Goal: Task Accomplishment & Management: Manage account settings

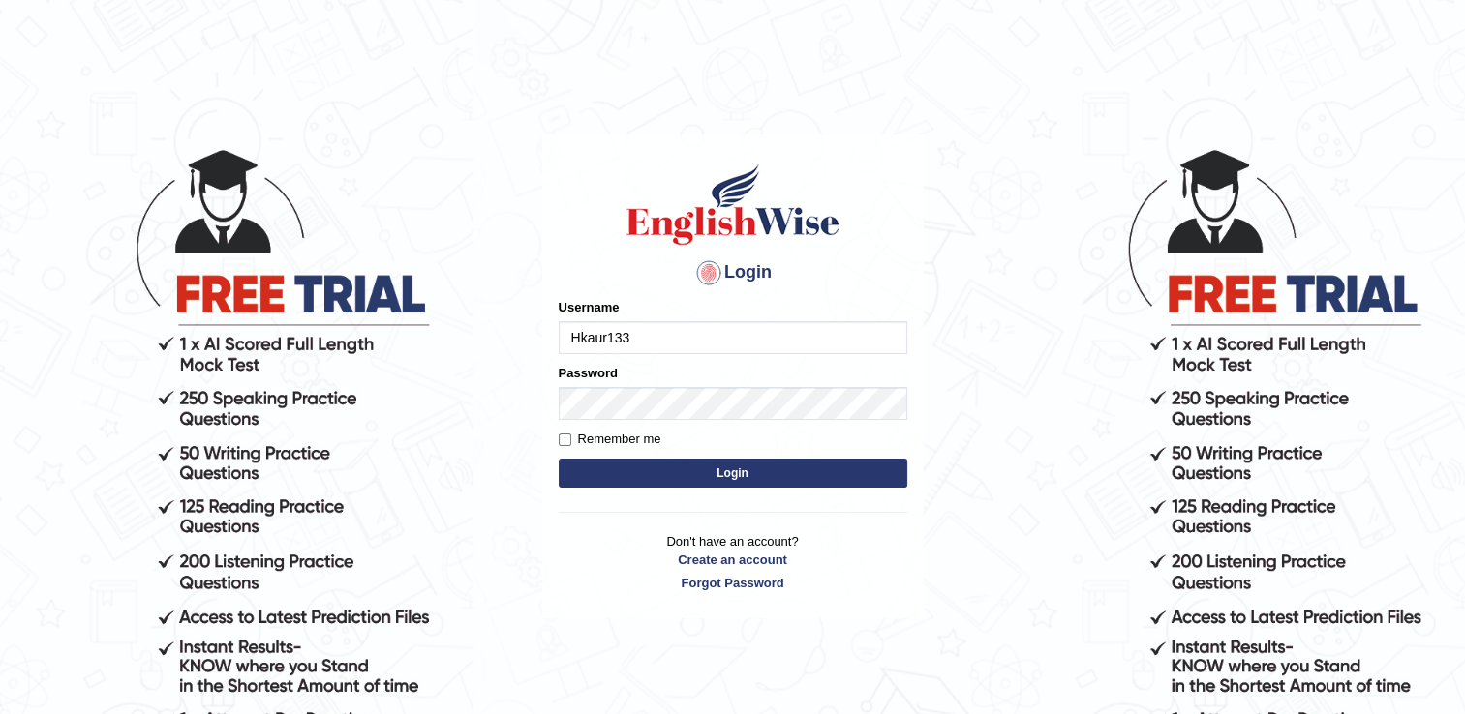
type input "Hkaur133"
type input "r"
click at [587, 343] on input "H" at bounding box center [733, 337] width 348 height 33
click at [602, 349] on input "H" at bounding box center [733, 337] width 348 height 33
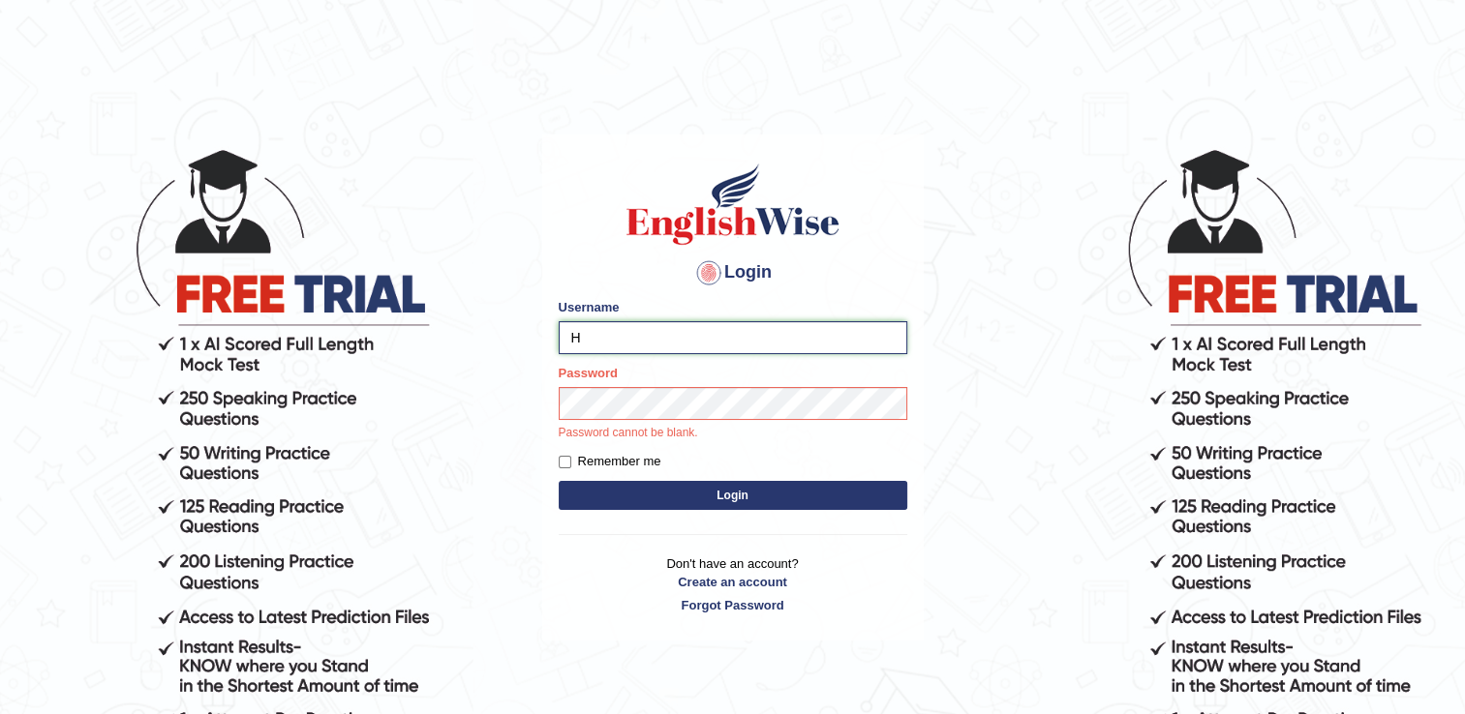
click at [605, 339] on input "H" at bounding box center [733, 337] width 348 height 33
type input "Hkaur133"
click at [726, 495] on div "Login Please fix the following errors: Username Hkaur133 Password Password cann…" at bounding box center [732, 388] width 381 height 506
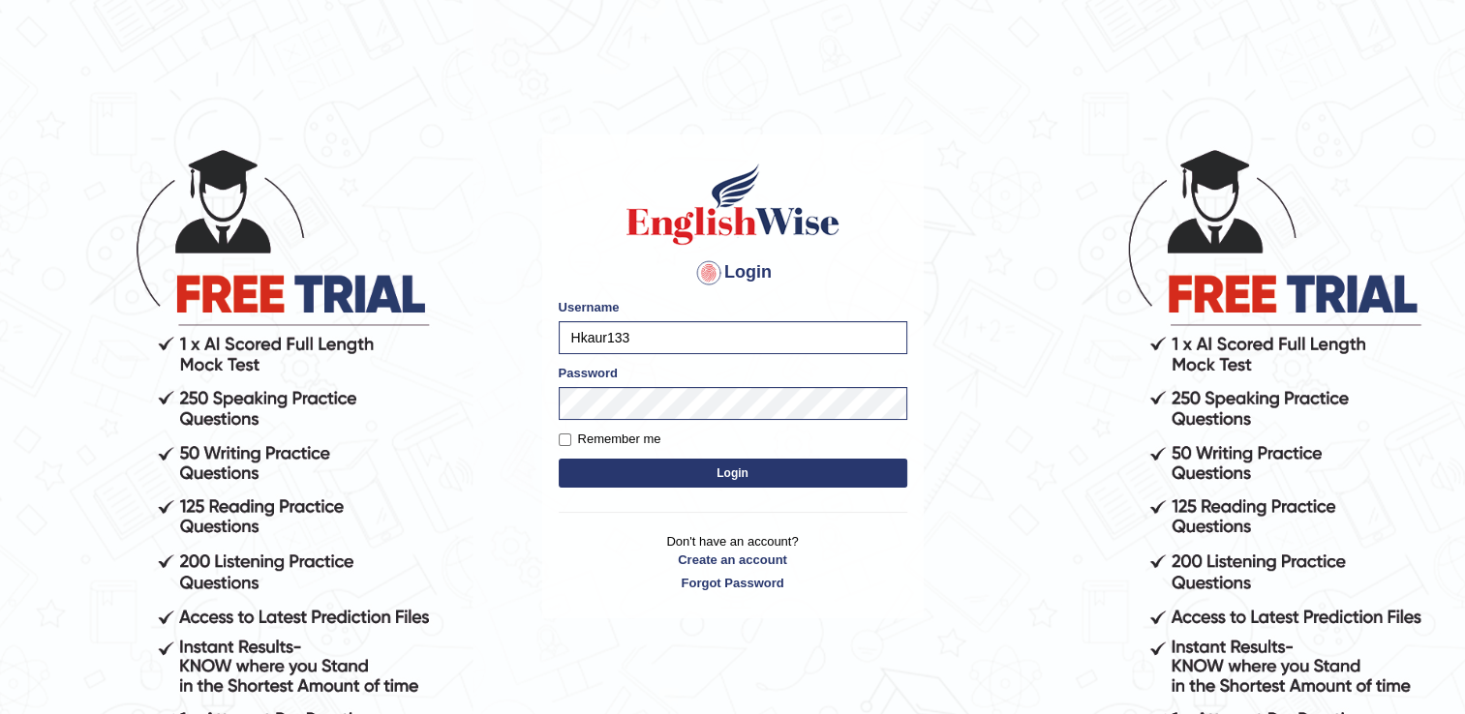
click at [730, 478] on button "Login" at bounding box center [733, 473] width 348 height 29
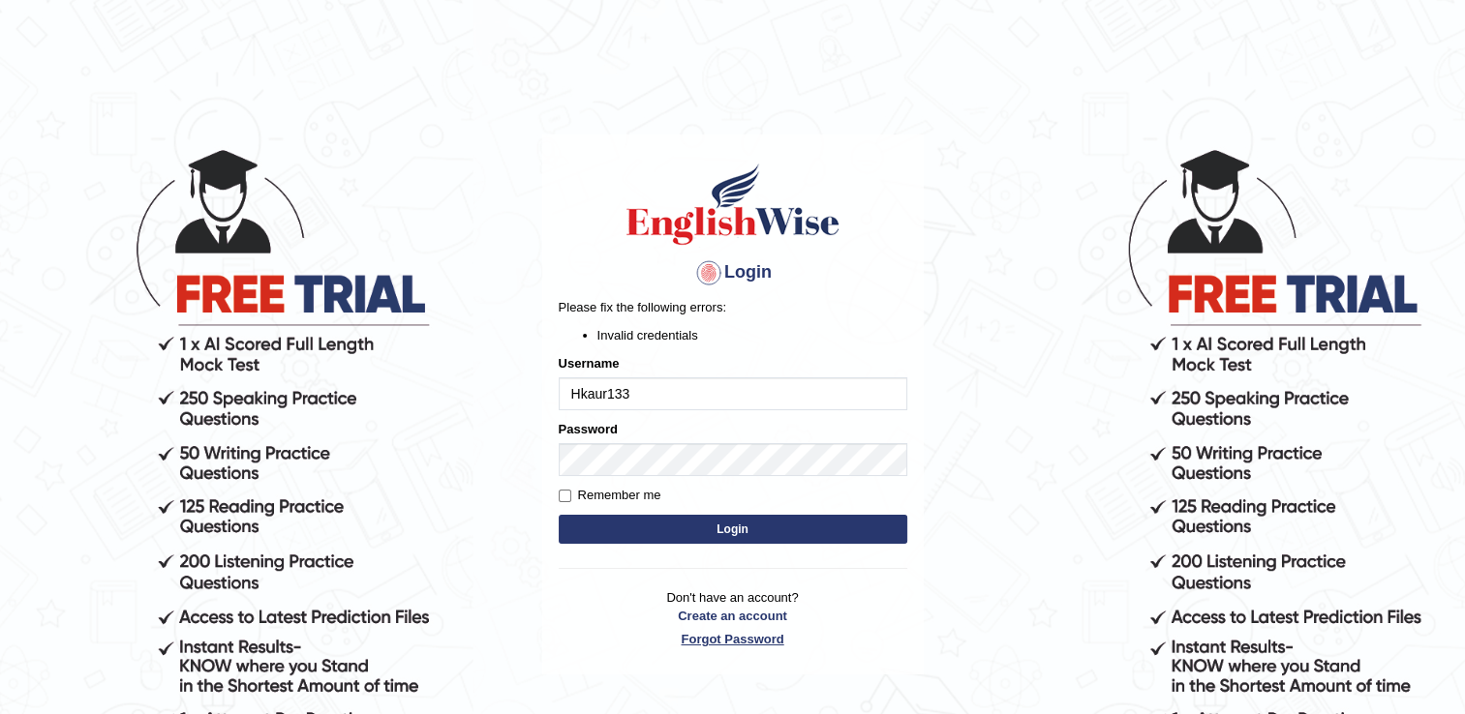
click at [728, 645] on link "Forgot Password" at bounding box center [733, 639] width 348 height 18
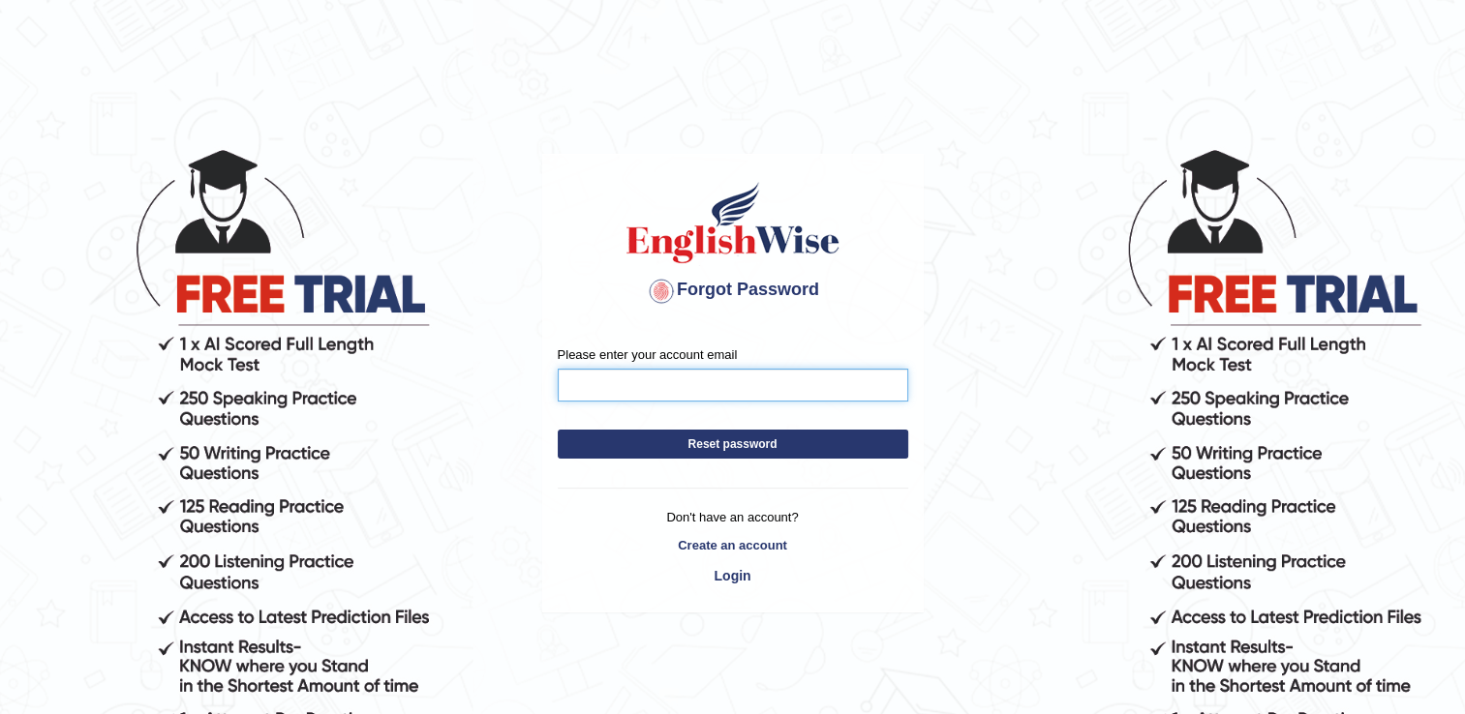
click at [724, 381] on input "Please enter your account email" at bounding box center [733, 385] width 350 height 33
click at [720, 451] on form "Please enter your account email simran14kr@gmailcom Reset password" at bounding box center [733, 407] width 350 height 123
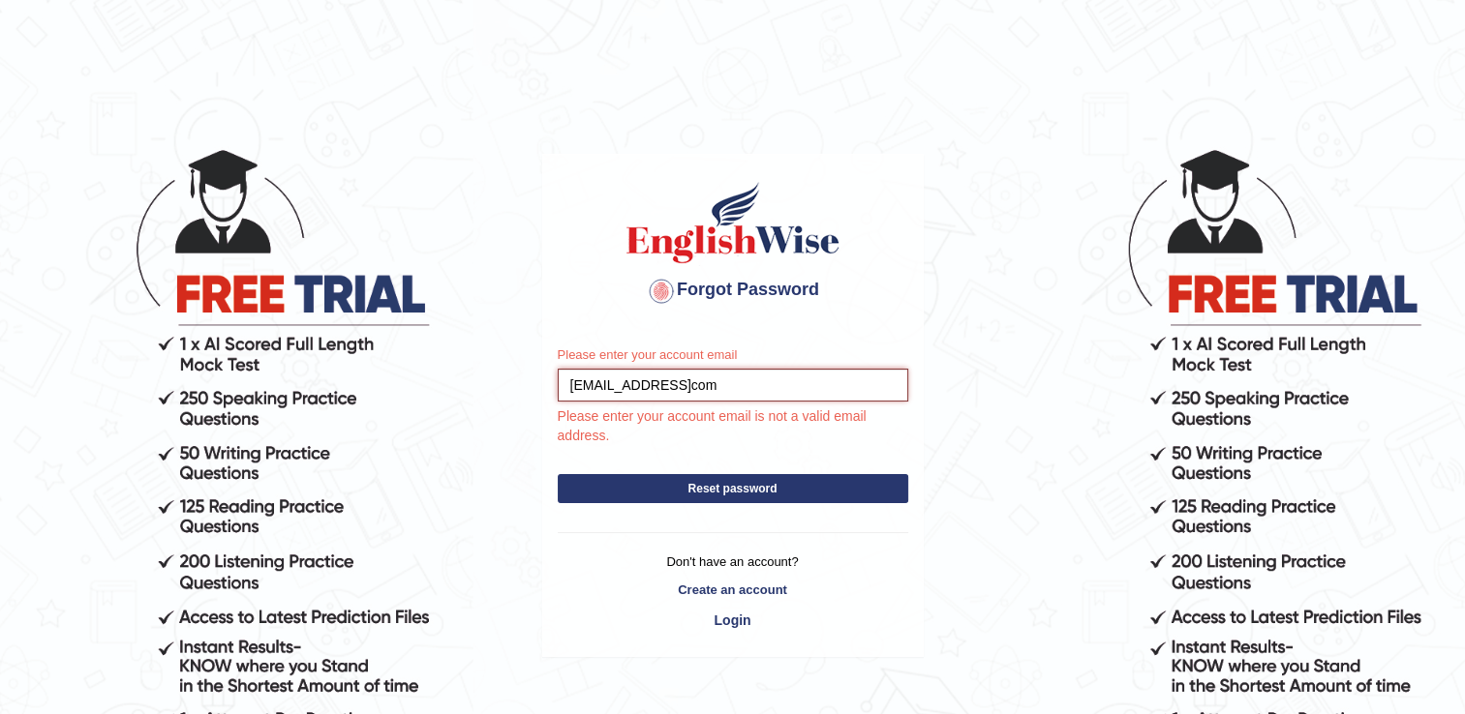
click at [686, 387] on input "simran14kr@gmailcom" at bounding box center [733, 385] width 350 height 33
type input "simran14kr@gmail.com"
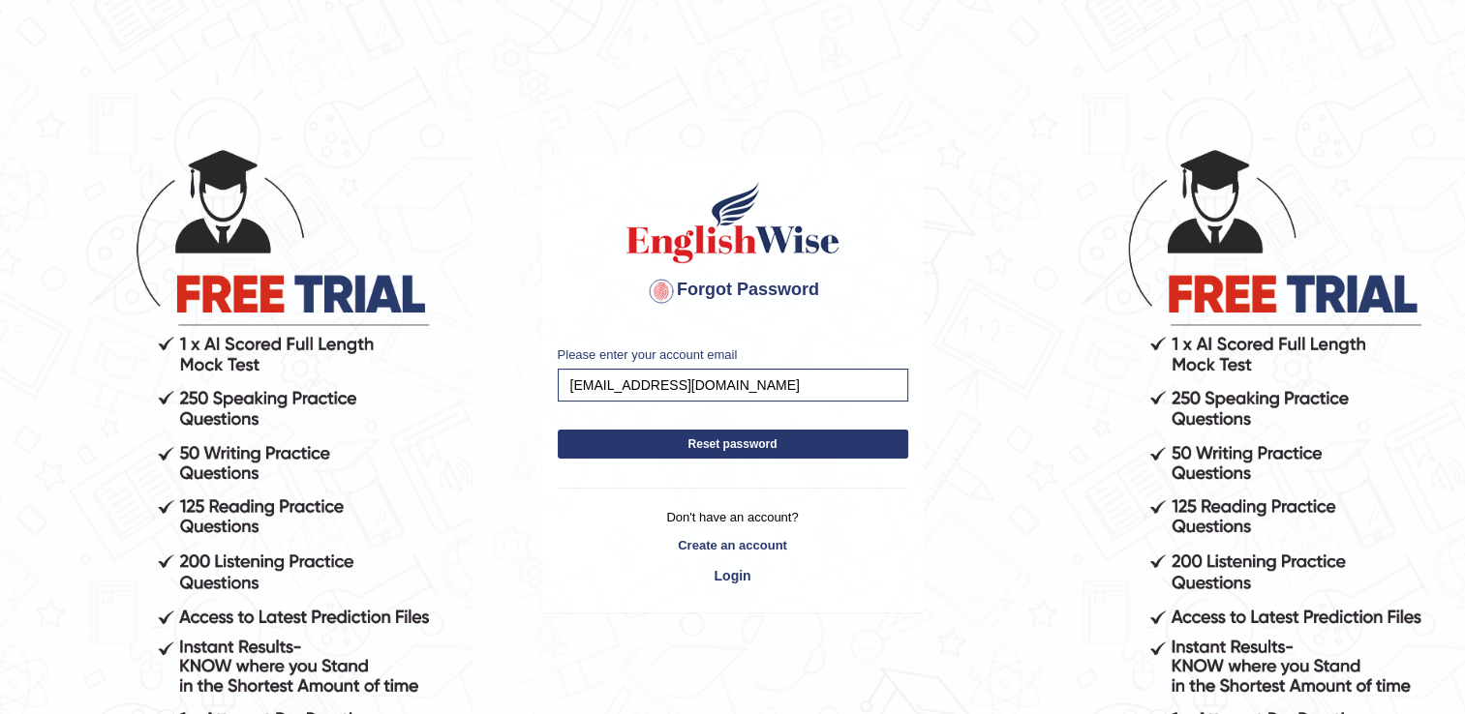
click at [705, 487] on div "Please enter your account email simran14kr@gmail.com Reset password Don't have …" at bounding box center [732, 471] width 379 height 281
click at [682, 447] on button "Reset password" at bounding box center [733, 444] width 350 height 29
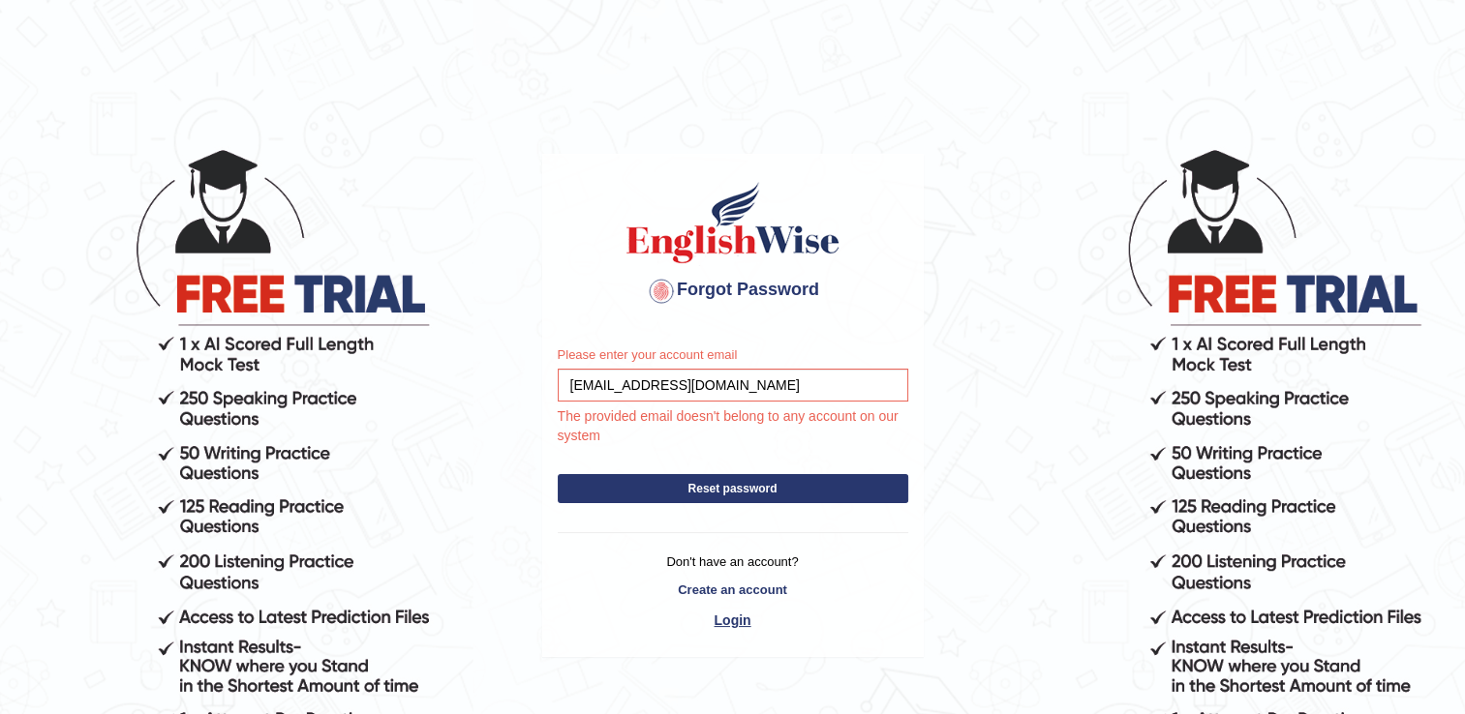
click at [727, 625] on link "Login" at bounding box center [733, 620] width 350 height 33
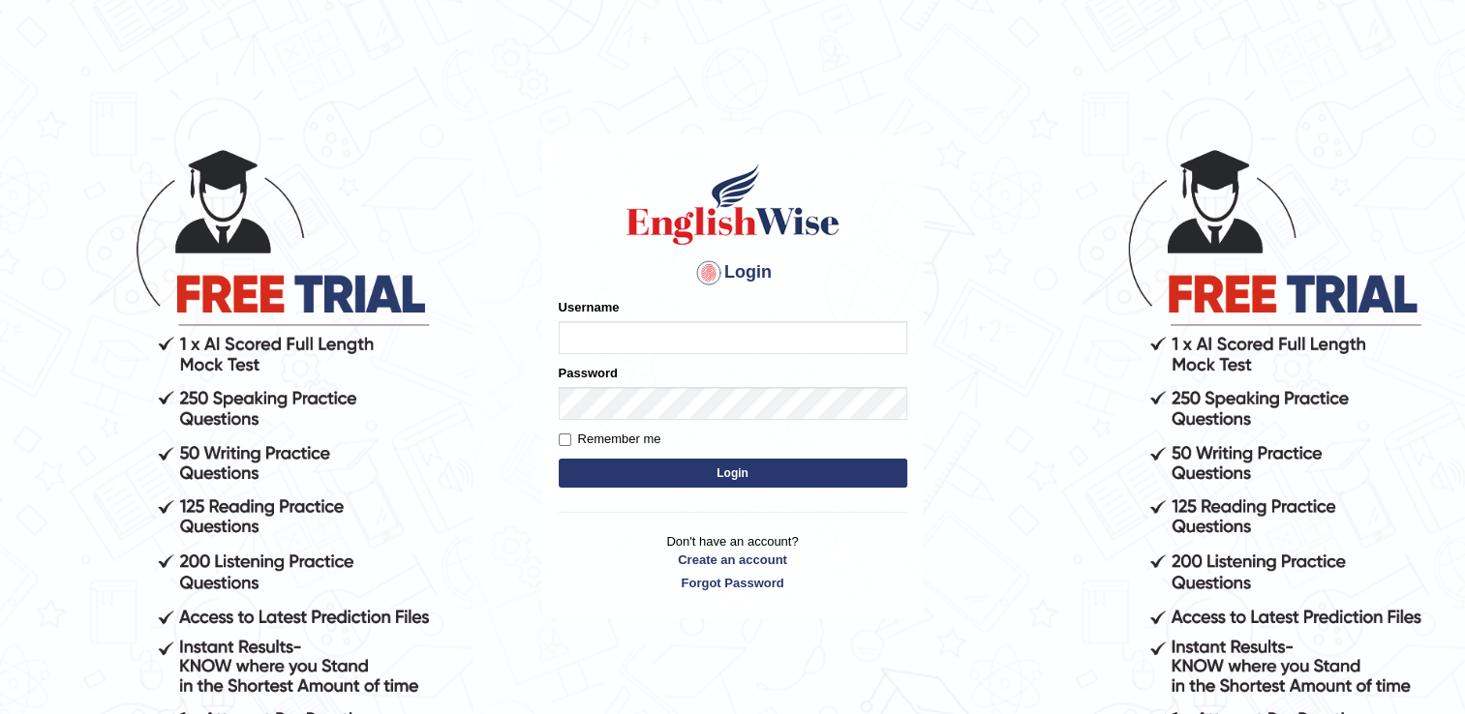
click at [630, 337] on input "Username" at bounding box center [733, 337] width 348 height 33
type input "Hkaur133"
click at [763, 474] on button "Login" at bounding box center [733, 473] width 348 height 29
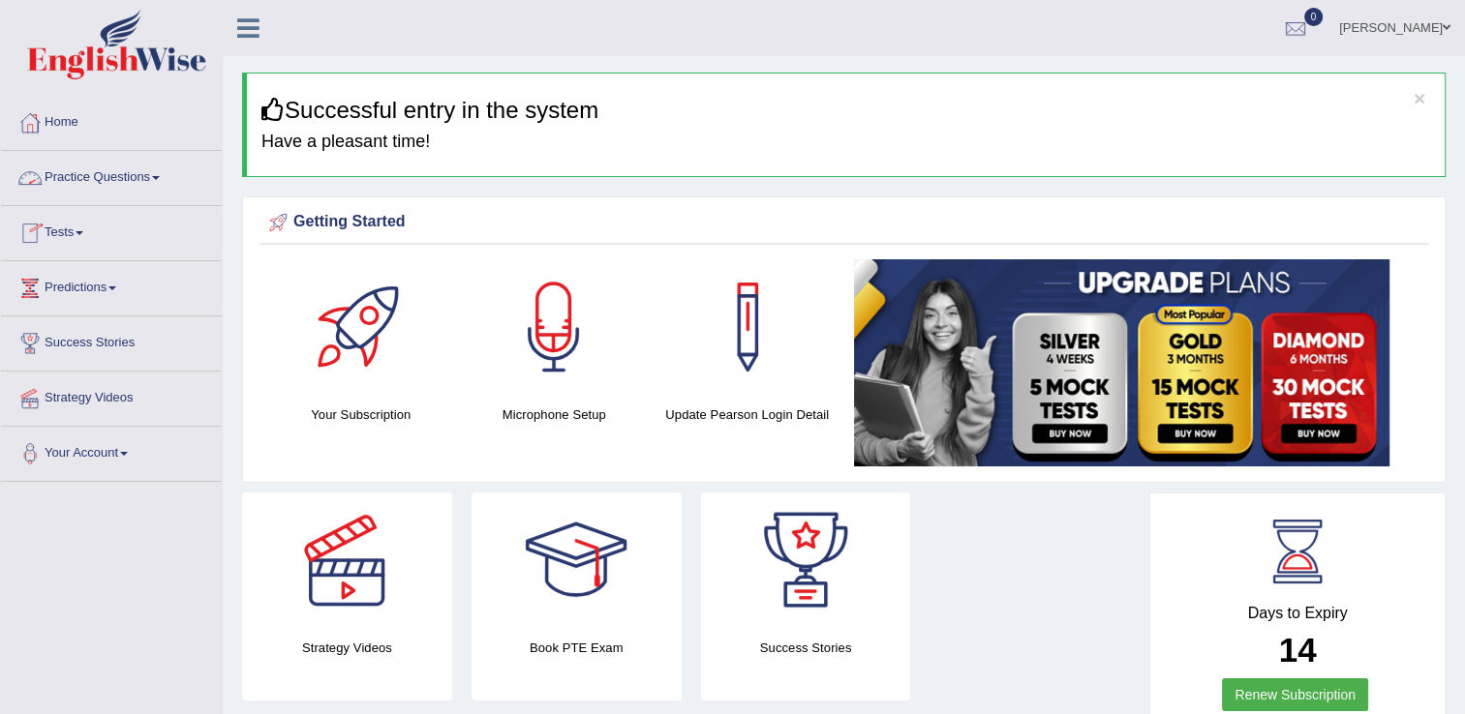
click at [91, 186] on link "Practice Questions" at bounding box center [111, 175] width 221 height 48
